Goal: Check status: Check status

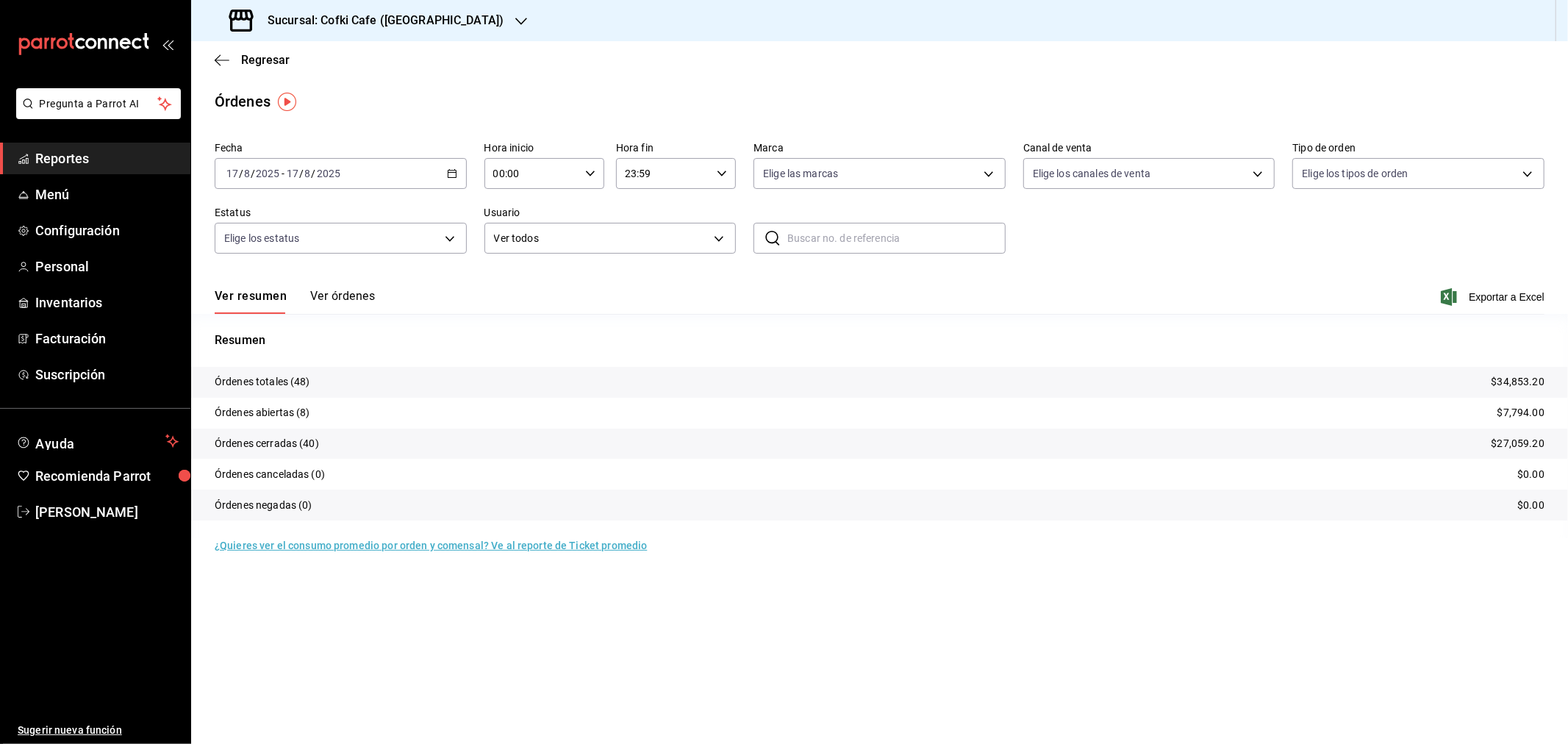
click at [411, 24] on h3 "Sucursal: Cofki Cafe ([GEOGRAPHIC_DATA])" at bounding box center [380, 20] width 248 height 18
click at [327, 59] on span "Cofki Kid-Friendly Café (MTY)" at bounding box center [270, 64] width 136 height 15
click at [311, 171] on span "/" at bounding box center [313, 173] width 5 height 11
click at [280, 379] on span "Rango de fechas" at bounding box center [285, 383] width 114 height 15
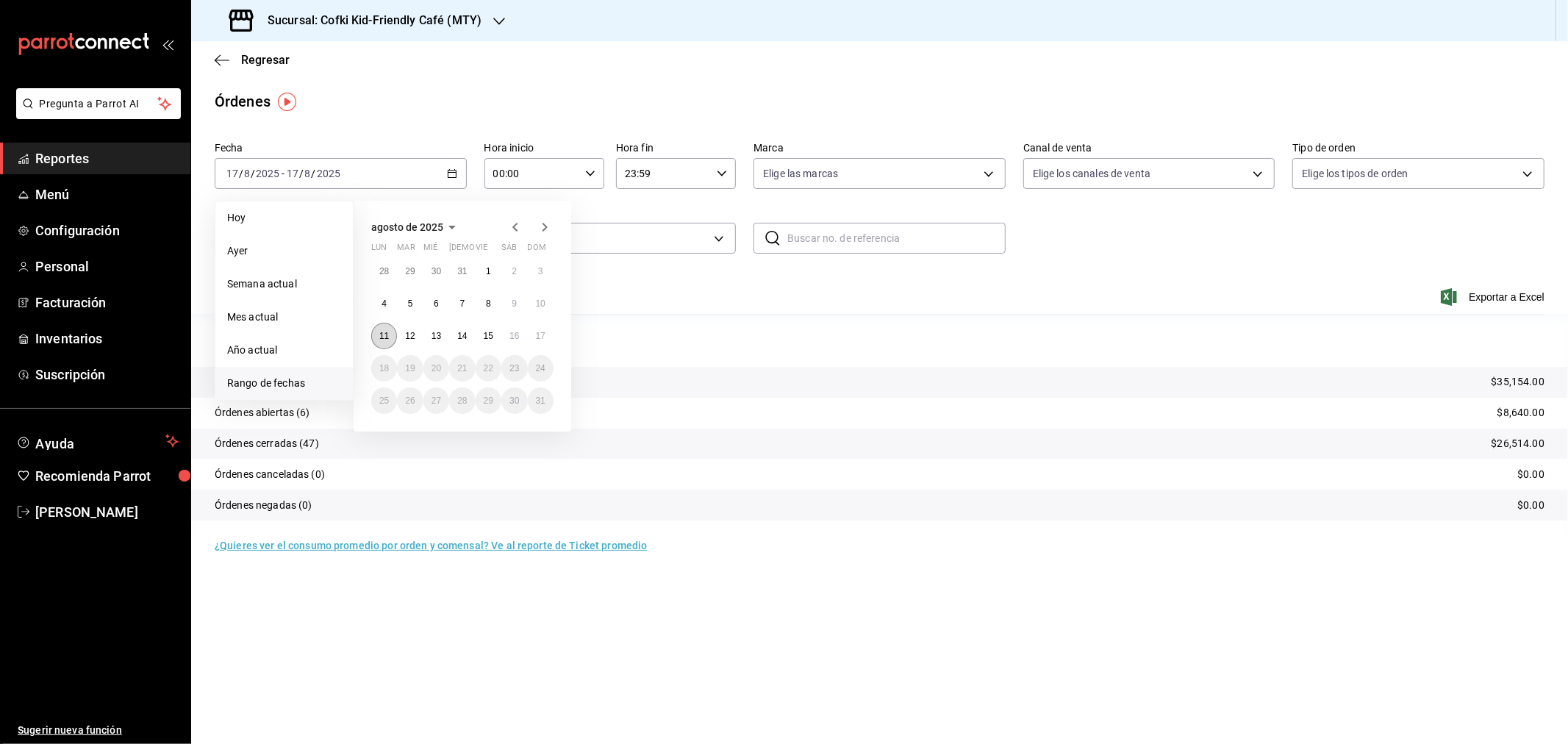
click at [386, 334] on abbr "11" at bounding box center [384, 335] width 10 height 10
click at [548, 332] on button "17" at bounding box center [540, 336] width 26 height 27
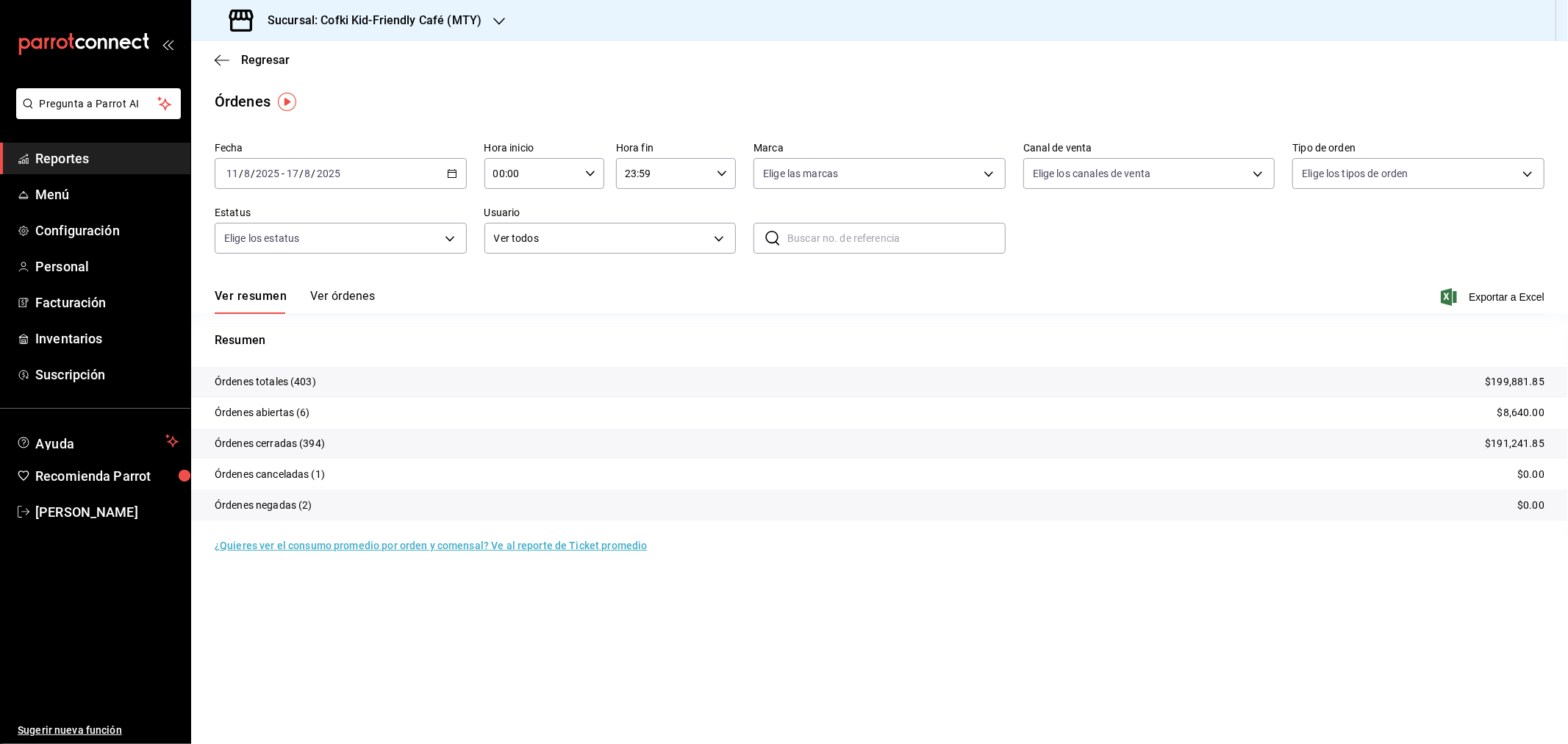
click at [454, 11] on h3 "Sucursal: Cofki Kid-Friendly Café (MTY)" at bounding box center [368, 20] width 226 height 18
click at [340, 91] on div "Cofki Cafe ([GEOGRAPHIC_DATA])" at bounding box center [301, 96] width 197 height 15
